Goal: Information Seeking & Learning: Learn about a topic

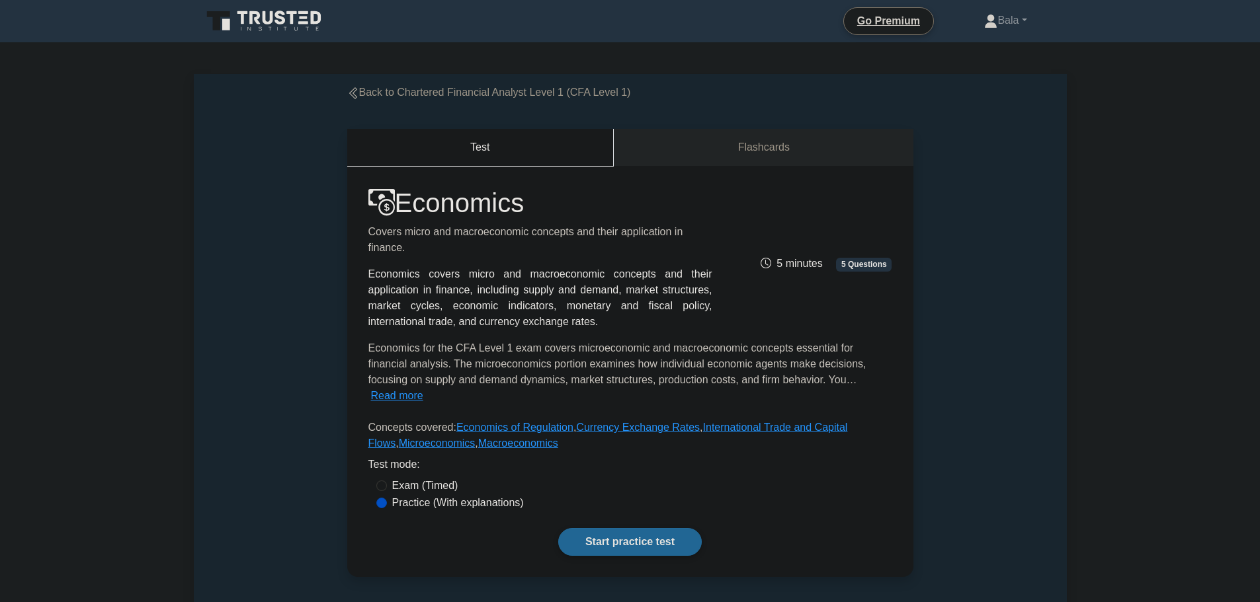
click at [650, 532] on link "Start practice test" at bounding box center [630, 542] width 144 height 28
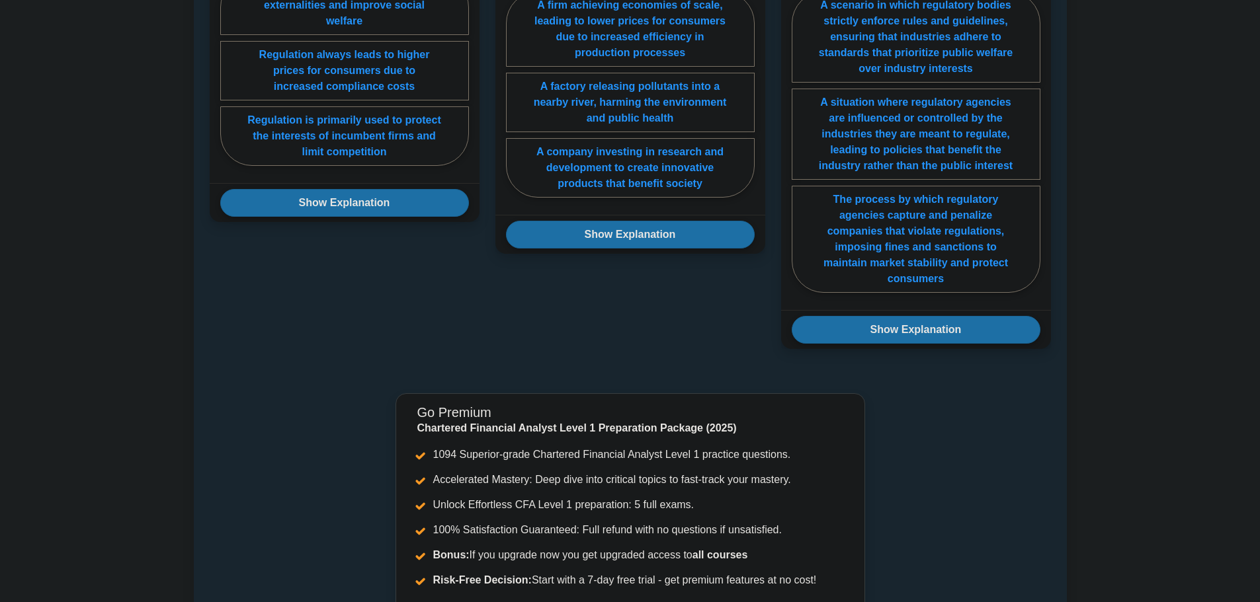
scroll to position [727, 0]
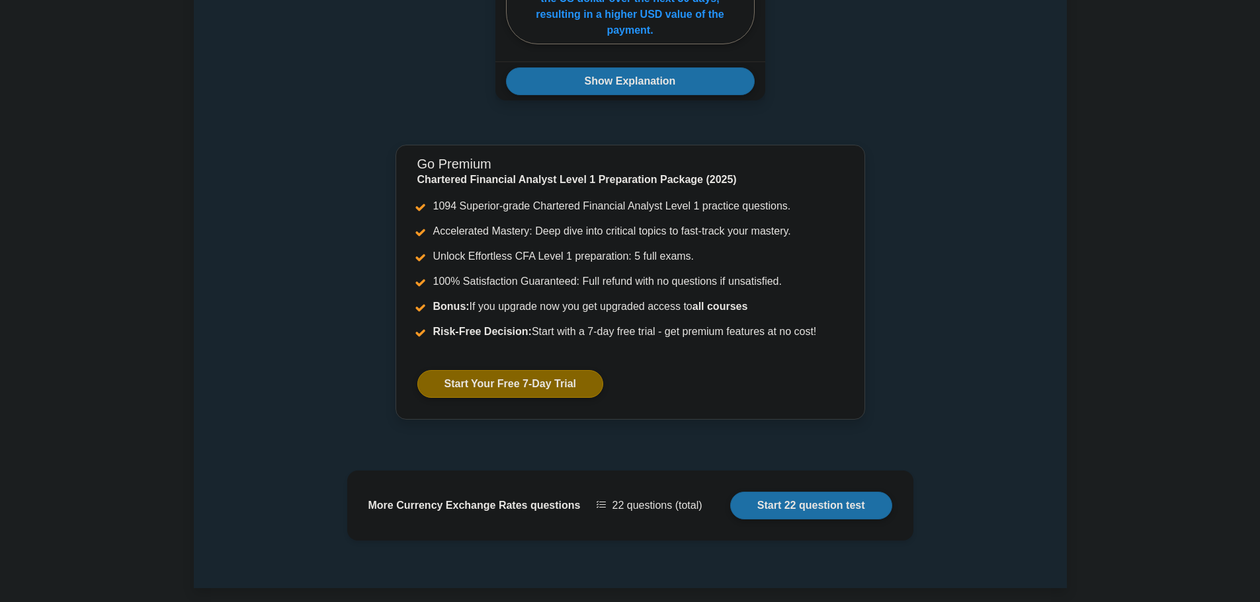
scroll to position [1190, 0]
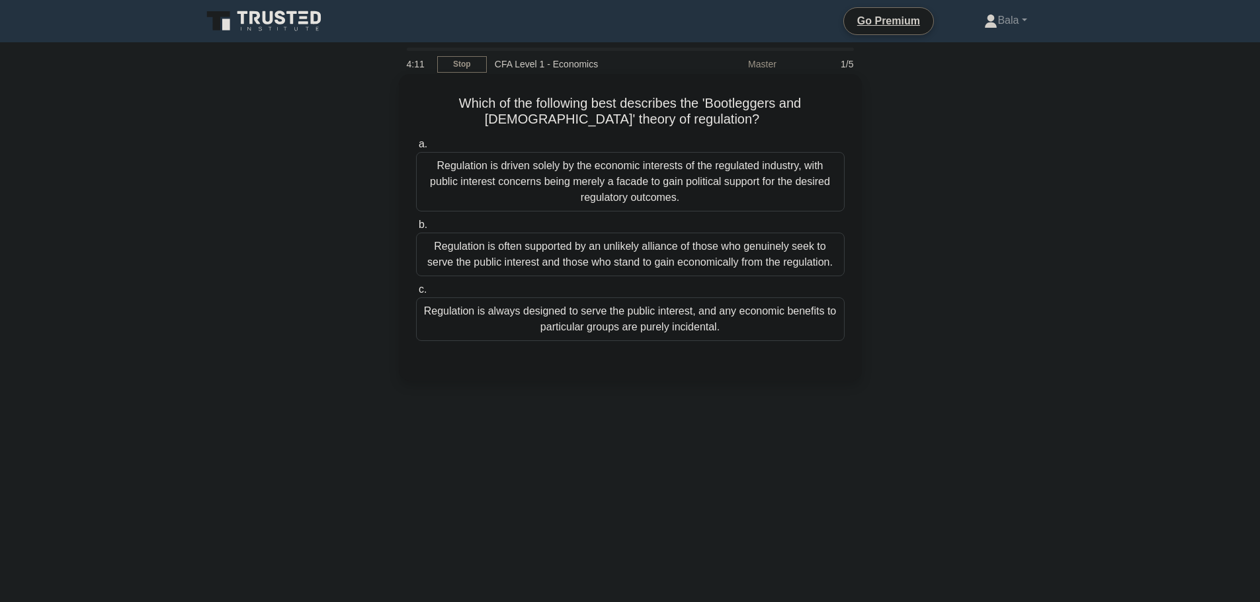
click at [511, 191] on div "Regulation is driven solely by the economic interests of the regulated industry…" at bounding box center [630, 182] width 429 height 60
click at [416, 149] on input "a. Regulation is driven solely by the economic interests of the regulated indus…" at bounding box center [416, 144] width 0 height 9
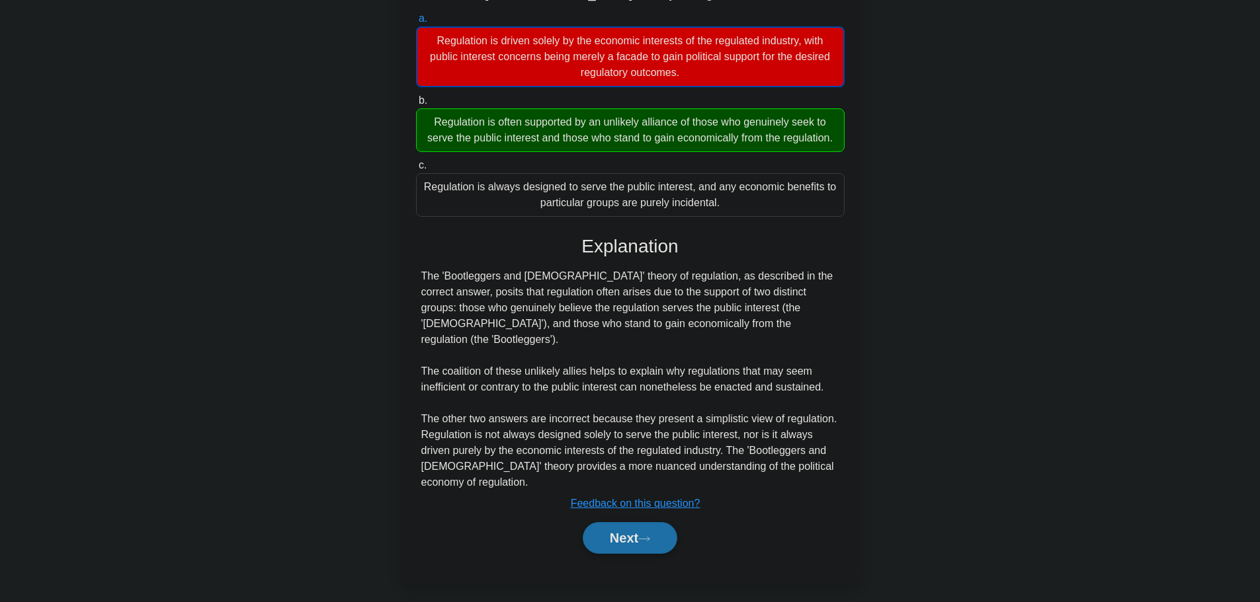
scroll to position [134, 0]
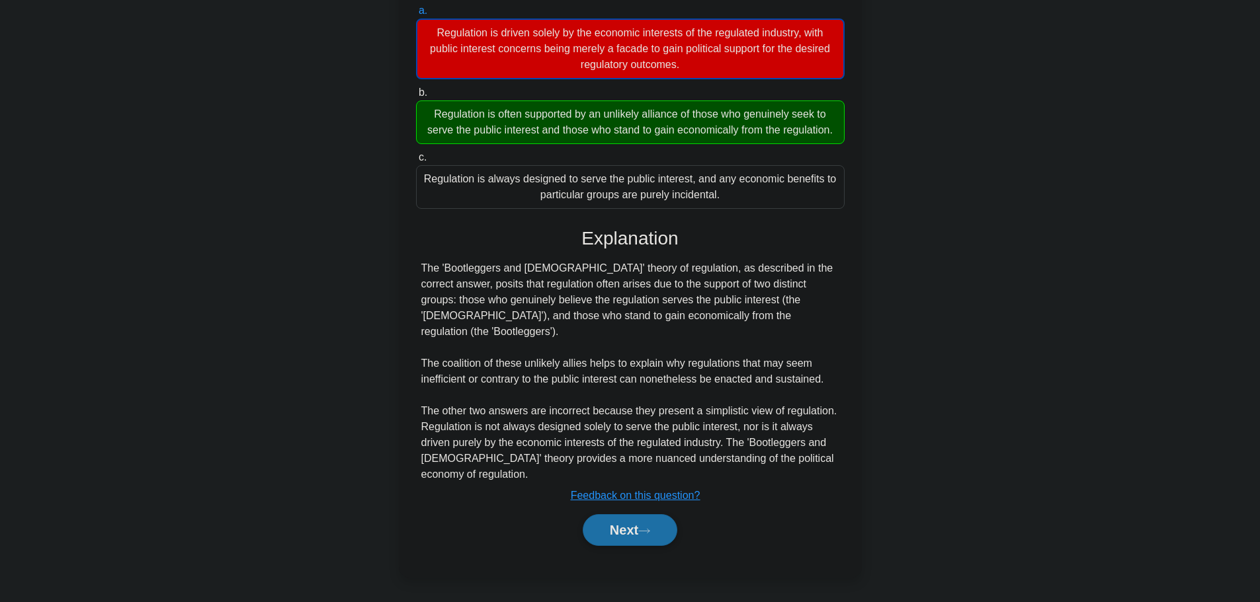
drag, startPoint x: 639, startPoint y: 534, endPoint x: 465, endPoint y: 566, distance: 176.8
click at [483, 566] on div "Which of the following best describes the 'Bootleggers and [DEMOGRAPHIC_DATA]' …" at bounding box center [630, 259] width 452 height 626
click at [616, 525] on button "Next" at bounding box center [630, 531] width 95 height 32
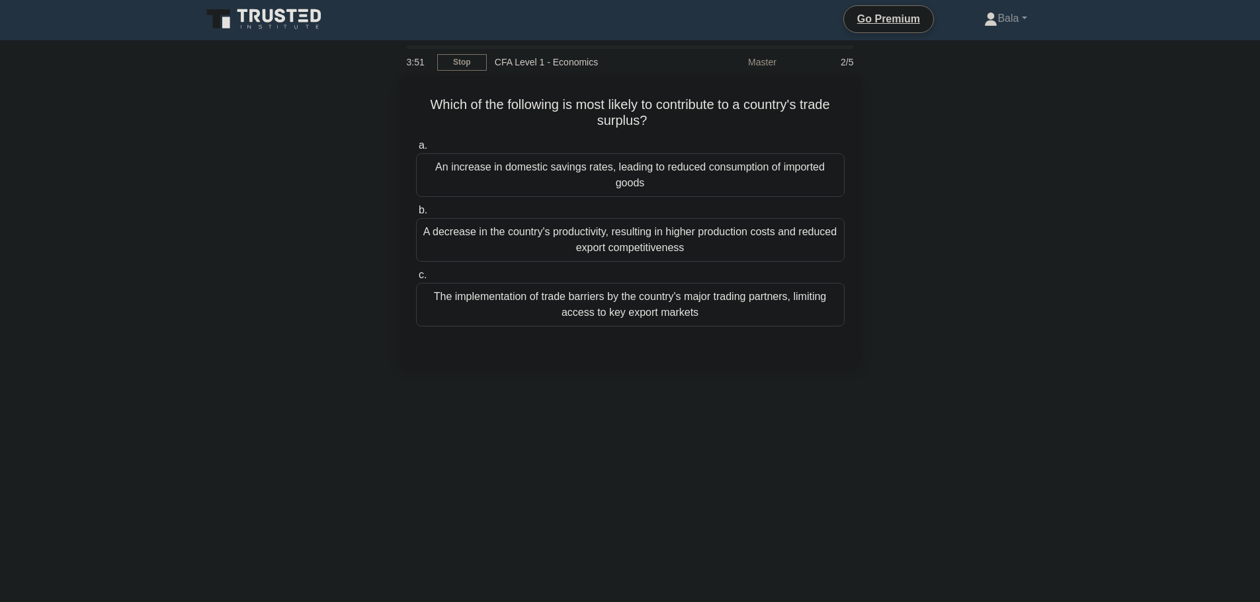
scroll to position [0, 0]
click at [569, 230] on div "A decrease in the country's productivity, resulting in higher production costs …" at bounding box center [630, 239] width 429 height 44
click at [416, 214] on input "b. A decrease in the country's productivity, resulting in higher production cos…" at bounding box center [416, 209] width 0 height 9
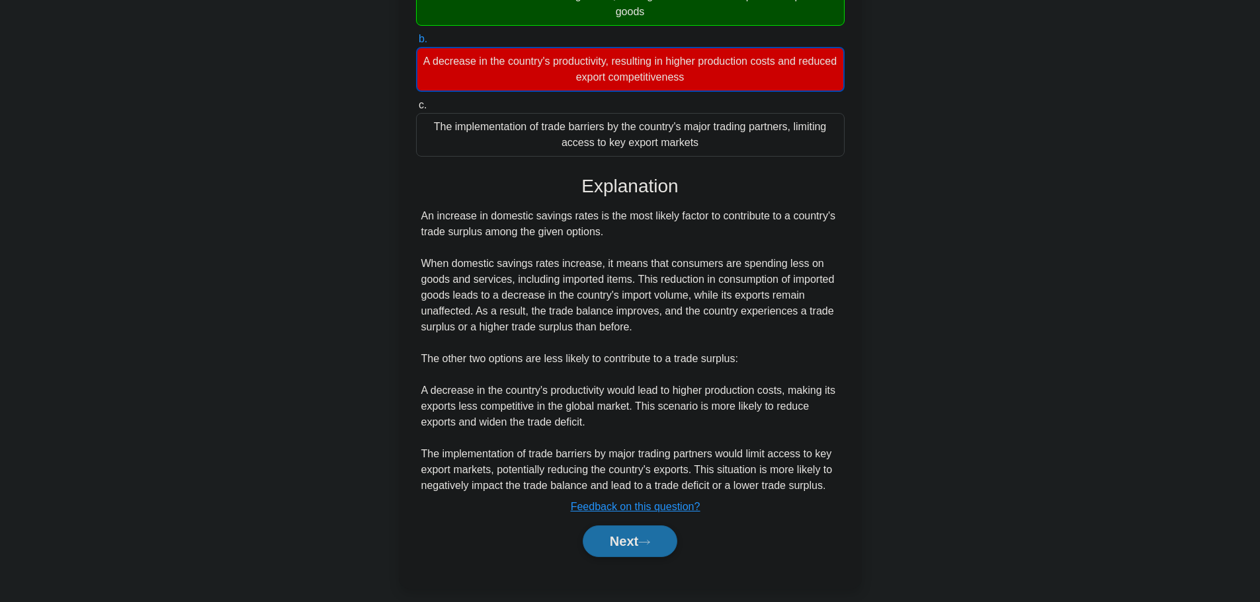
scroll to position [182, 0]
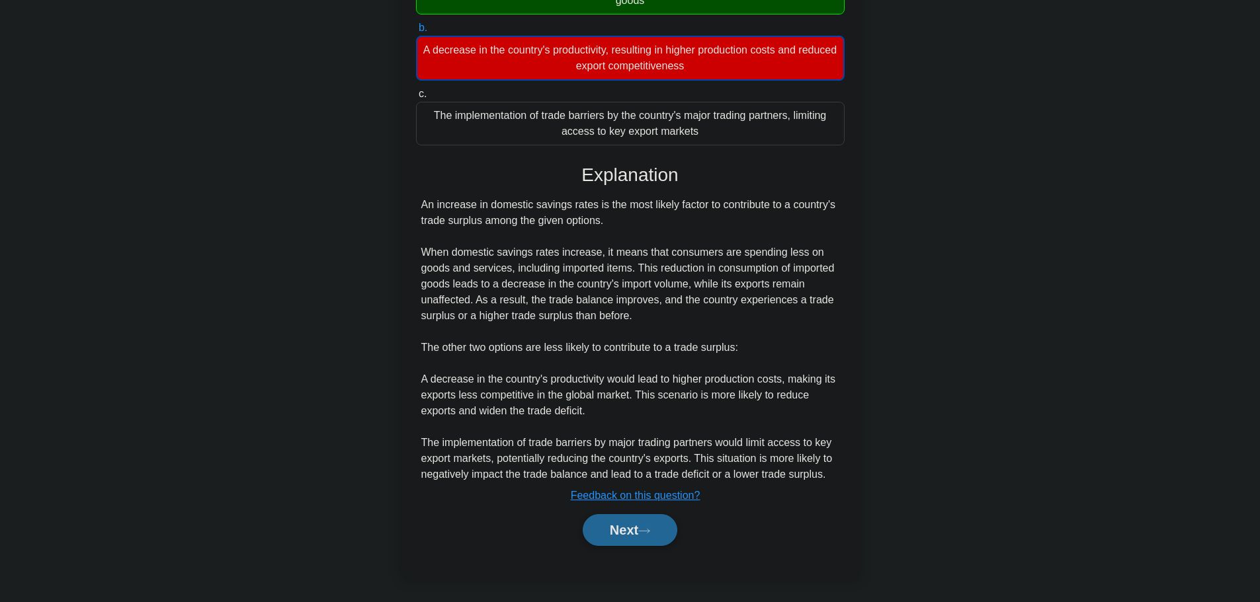
click at [644, 538] on button "Next" at bounding box center [630, 531] width 95 height 32
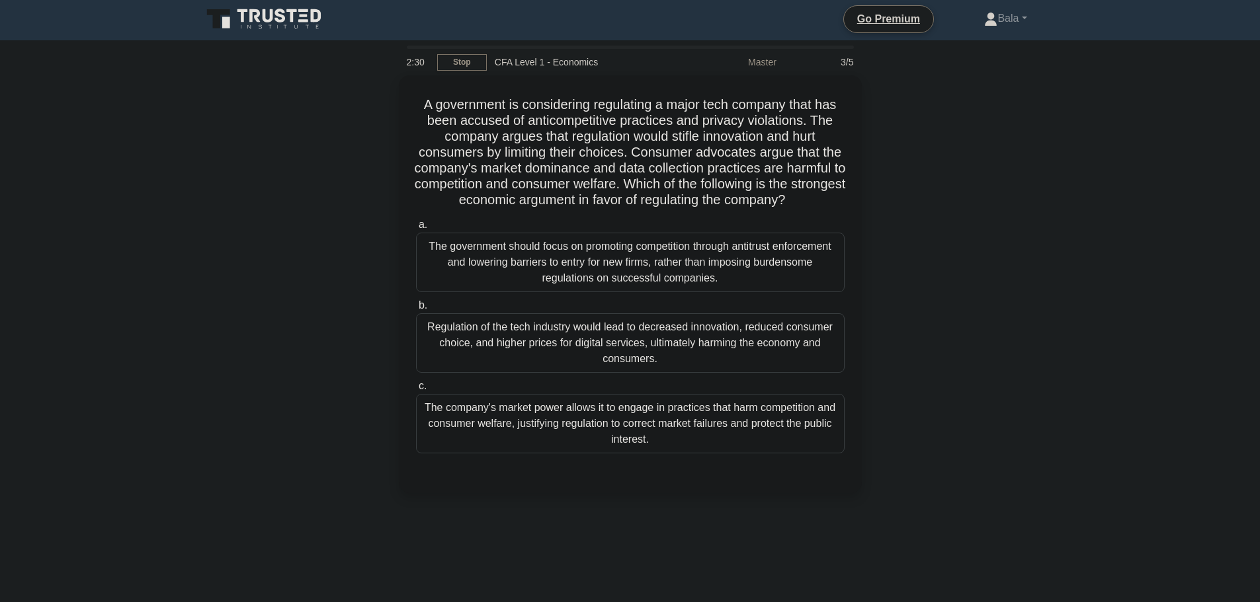
scroll to position [0, 0]
click at [556, 291] on div "The government should focus on promoting competition through antitrust enforcem…" at bounding box center [630, 261] width 429 height 60
click at [604, 280] on div "The government should focus on promoting competition through antitrust enforcem…" at bounding box center [630, 261] width 429 height 60
click at [416, 228] on input "a. The government should focus on promoting competition through antitrust enfor…" at bounding box center [416, 224] width 0 height 9
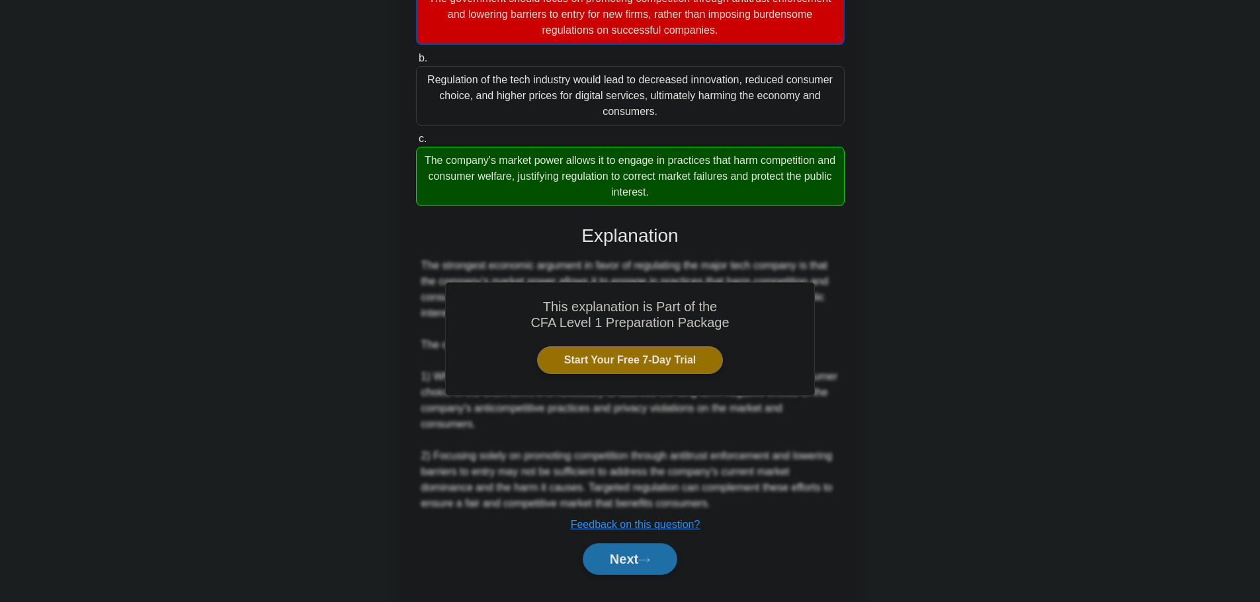
scroll to position [293, 0]
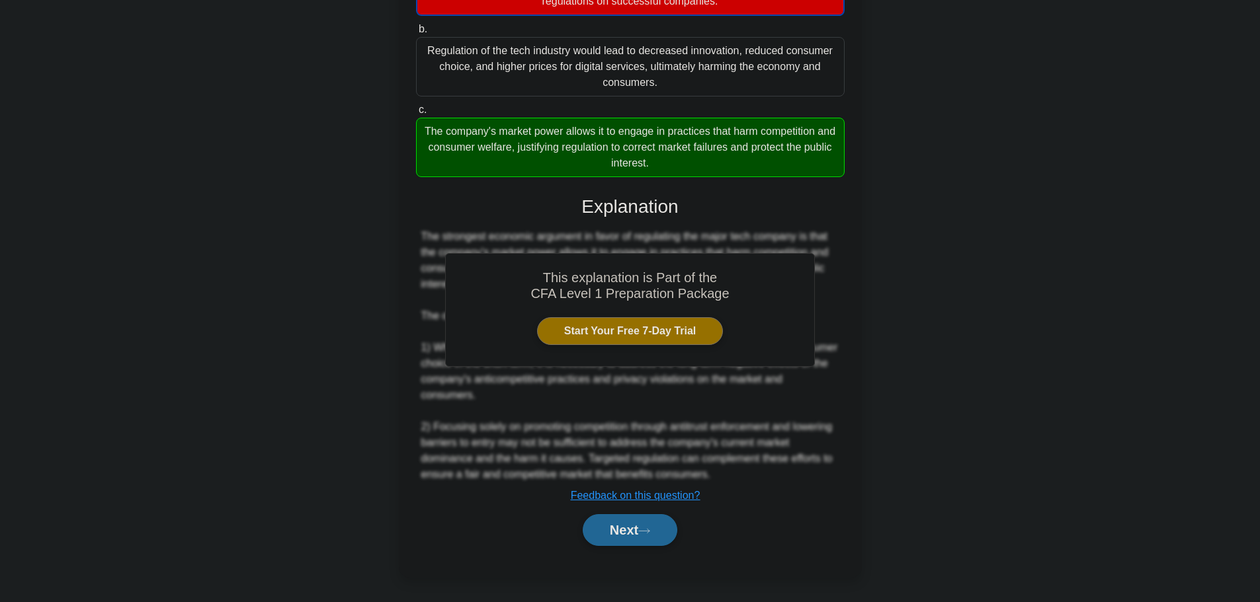
click at [655, 538] on button "Next" at bounding box center [630, 531] width 95 height 32
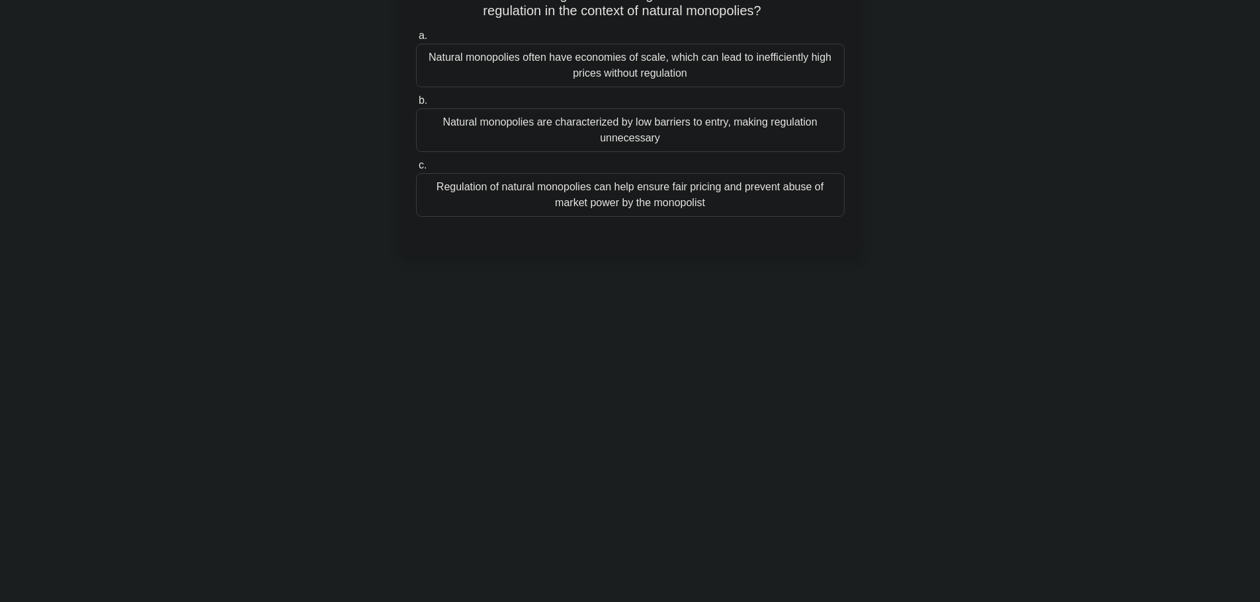
scroll to position [0, 0]
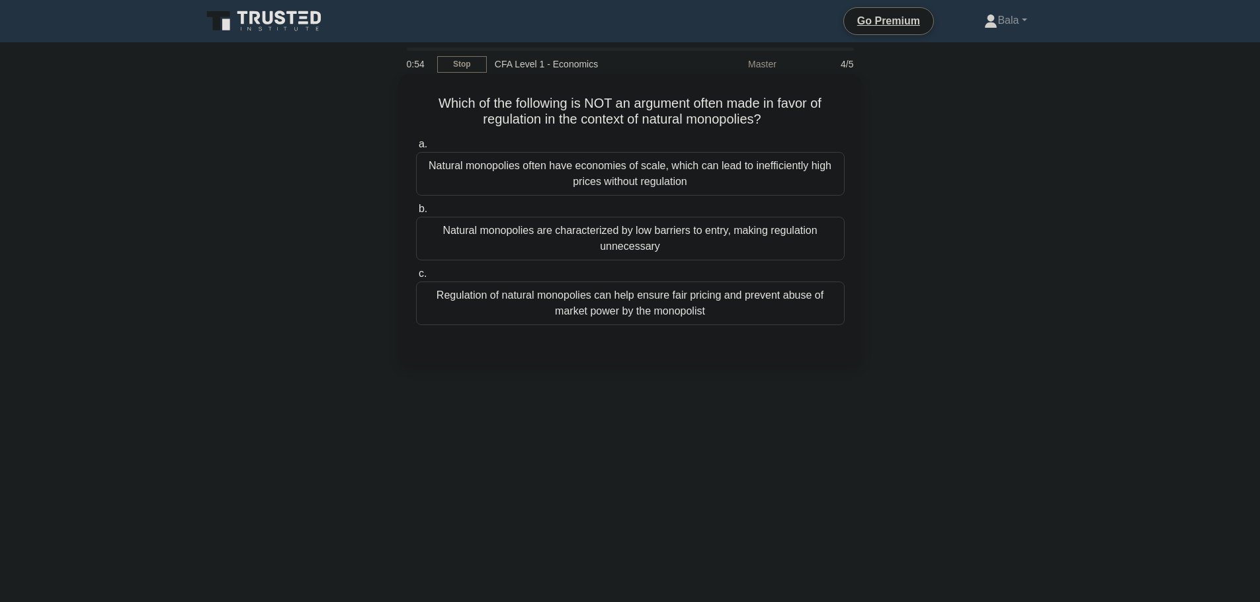
click at [571, 181] on div "Natural monopolies often have economies of scale, which can lead to inefficient…" at bounding box center [630, 174] width 429 height 44
click at [416, 149] on input "a. Natural monopolies often have economies of scale, which can lead to ineffici…" at bounding box center [416, 144] width 0 height 9
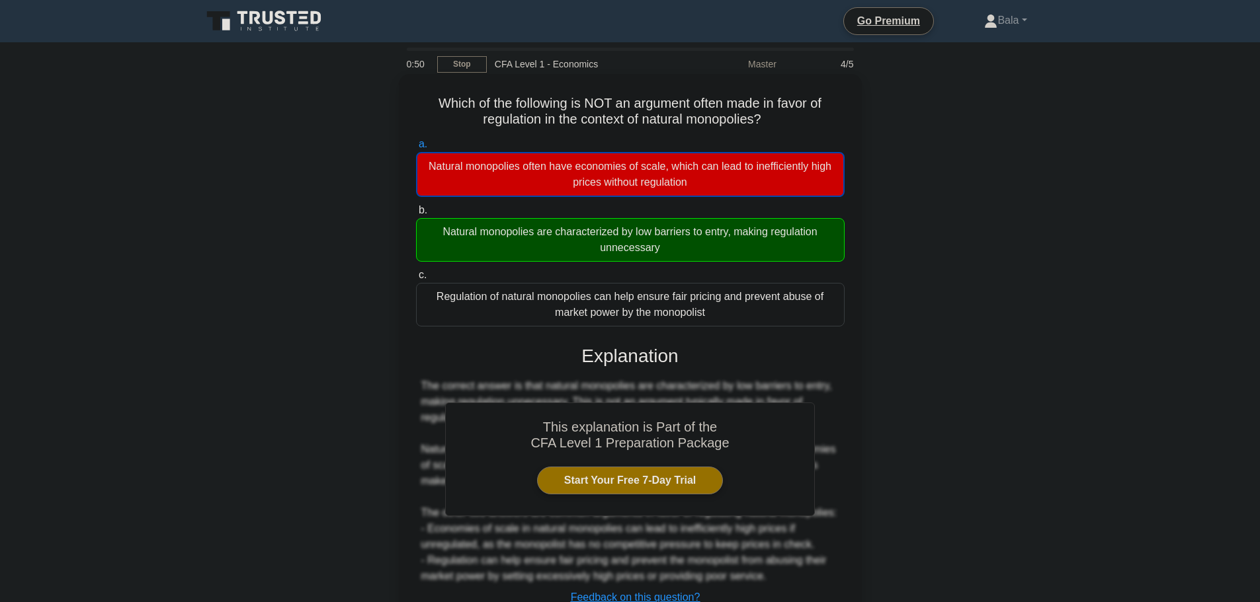
scroll to position [112, 0]
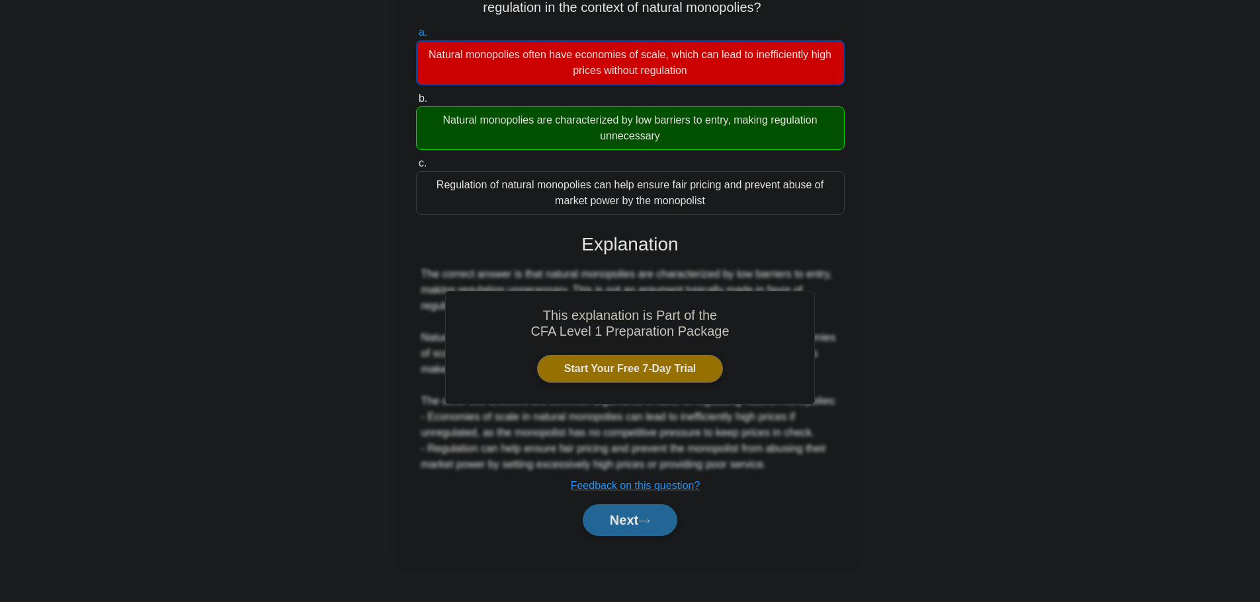
click at [612, 524] on button "Next" at bounding box center [630, 521] width 95 height 32
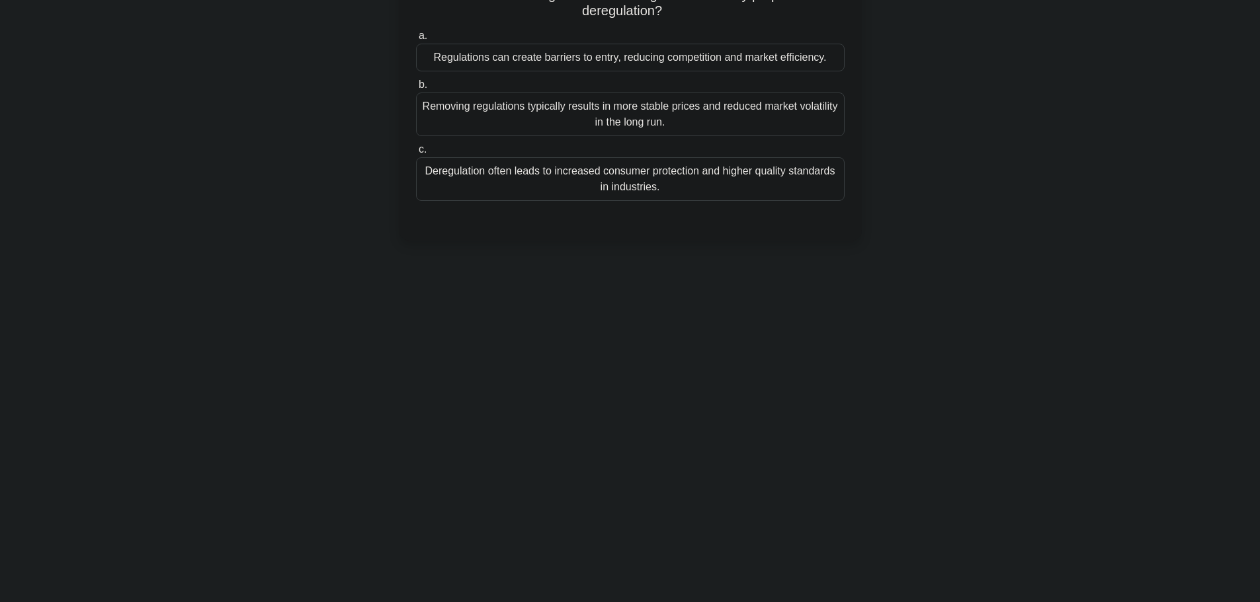
scroll to position [0, 0]
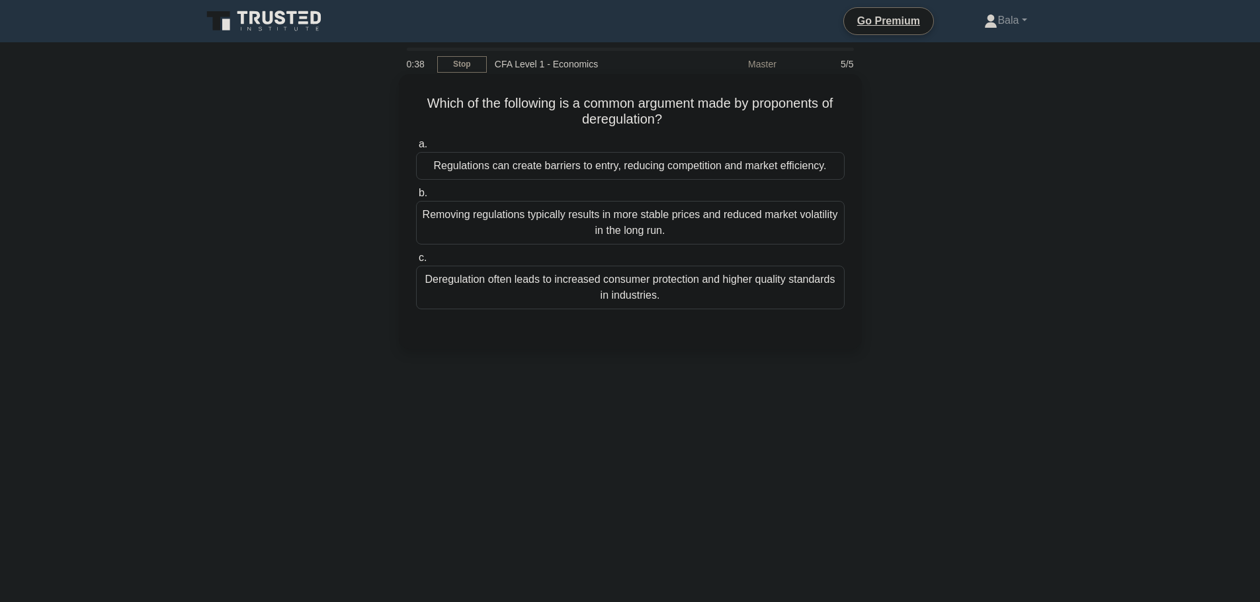
click at [567, 300] on div "Deregulation often leads to increased consumer protection and higher quality st…" at bounding box center [630, 288] width 429 height 44
click at [416, 263] on input "c. Deregulation often leads to increased consumer protection and higher quality…" at bounding box center [416, 258] width 0 height 9
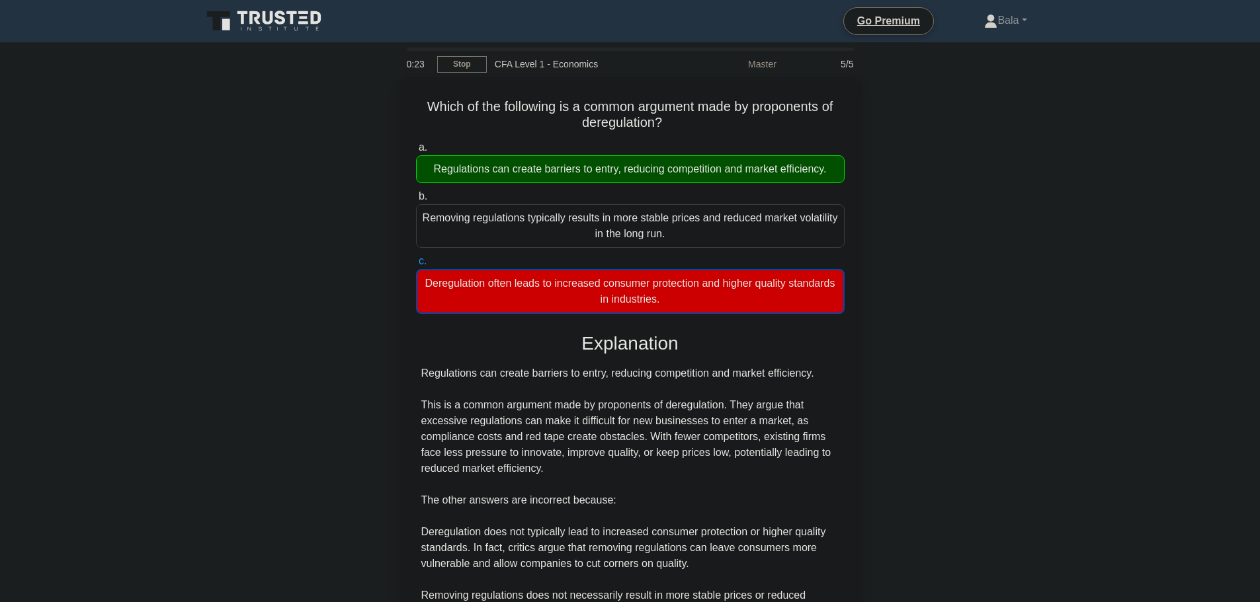
click at [851, 64] on div "5/5" at bounding box center [822, 64] width 77 height 26
drag, startPoint x: 842, startPoint y: 64, endPoint x: 855, endPoint y: 65, distance: 13.2
click at [855, 65] on div "5/5" at bounding box center [822, 64] width 77 height 26
click at [890, 107] on div "Which of the following is a common argument made by proponents of deregulation?…" at bounding box center [630, 411] width 873 height 669
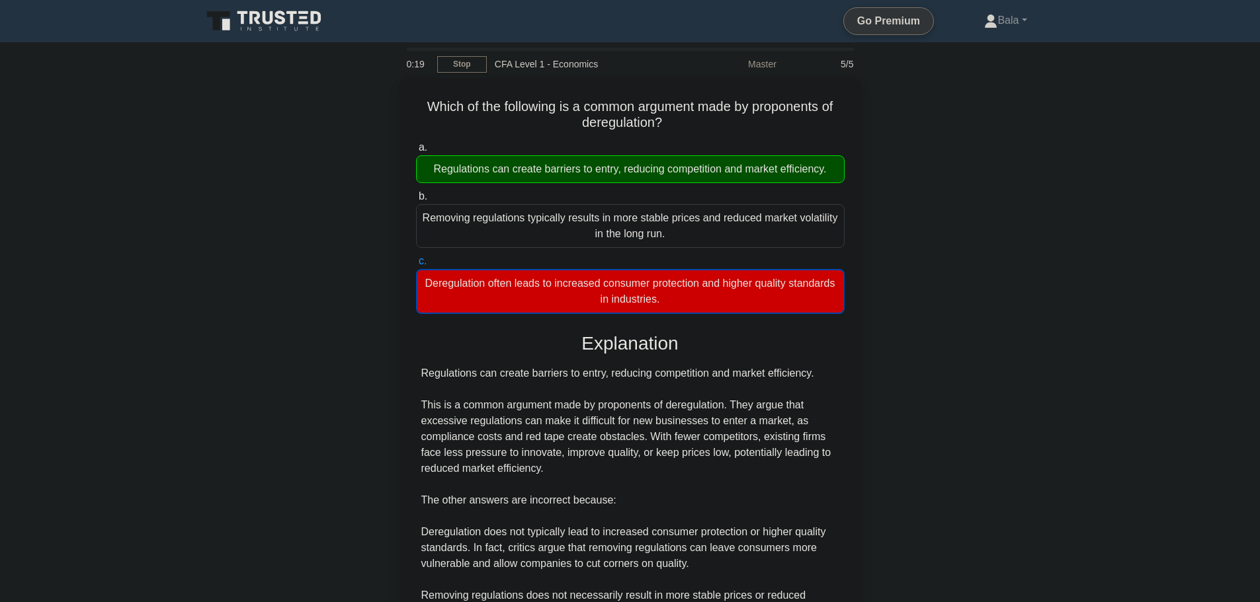
click at [882, 24] on link "Go Premium" at bounding box center [888, 21] width 79 height 17
